Goal: Task Accomplishment & Management: Manage account settings

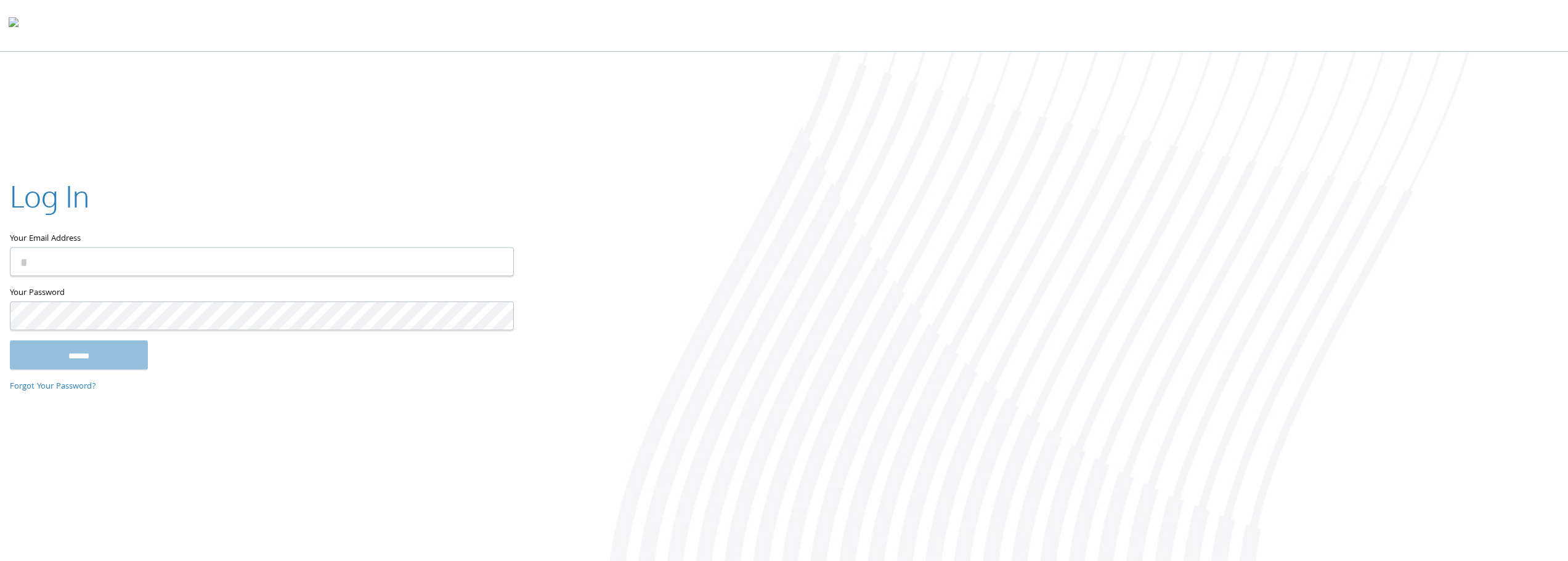
type input "**********"
click at [113, 358] on input "******" at bounding box center [78, 355] width 138 height 30
type input "**********"
click at [143, 364] on input "******" at bounding box center [78, 357] width 138 height 30
